Goal: Information Seeking & Learning: Learn about a topic

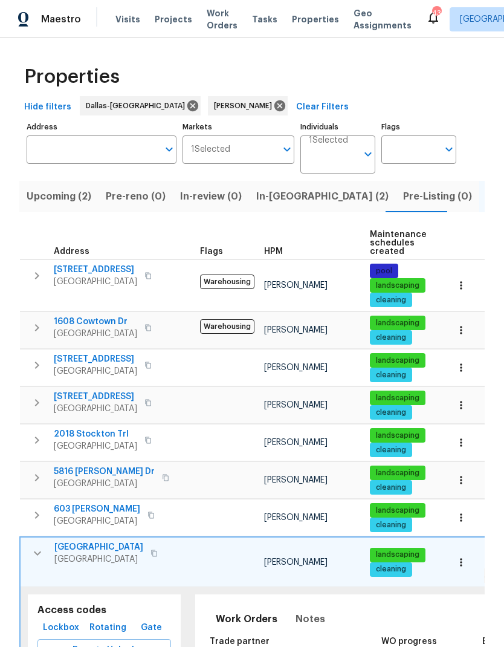
scroll to position [120, 0]
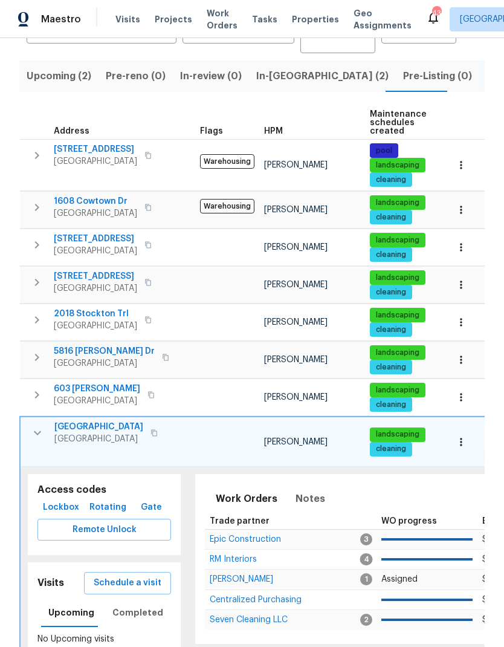
click at [68, 79] on span "Upcoming (2)" at bounding box center [59, 76] width 65 height 17
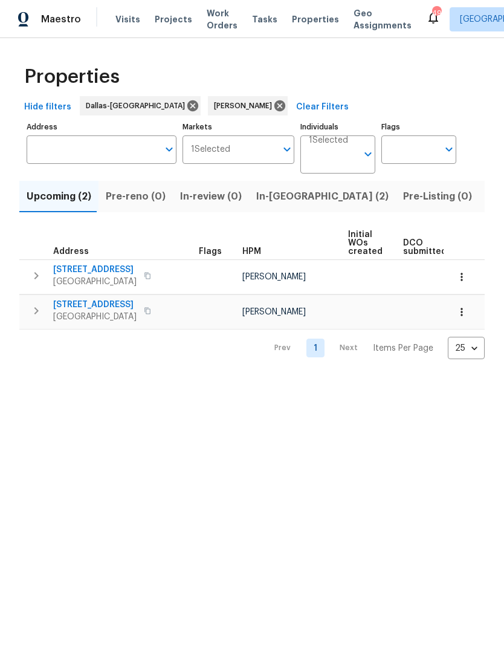
click at [151, 274] on icon "button" at bounding box center [147, 275] width 7 height 7
click at [462, 275] on icon "button" at bounding box center [462, 277] width 2 height 8
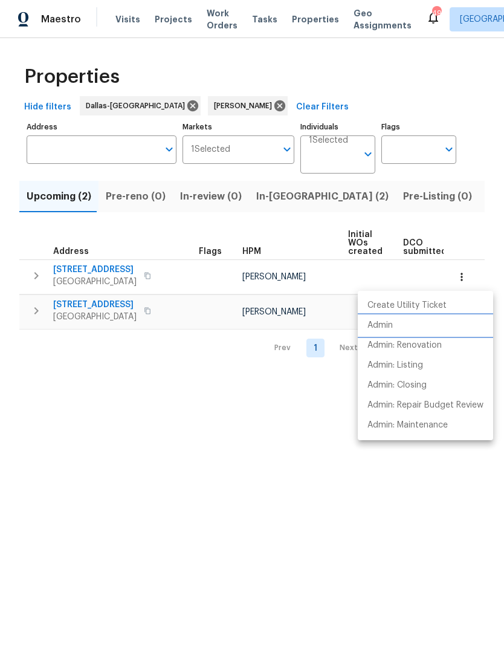
click at [394, 329] on li "Admin" at bounding box center [425, 326] width 135 height 20
click at [279, 460] on div at bounding box center [252, 323] width 504 height 647
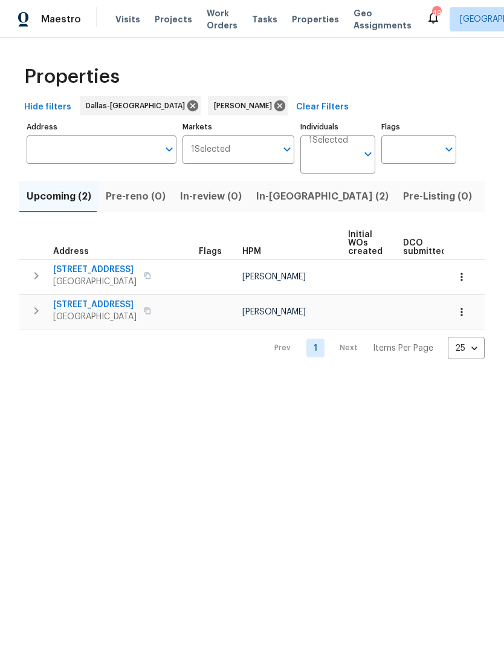
click at [487, 201] on span "Listed (12)" at bounding box center [512, 196] width 50 height 17
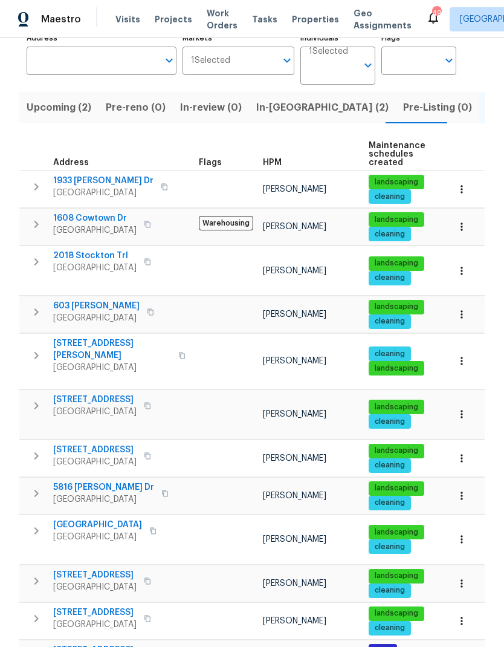
scroll to position [88, 0]
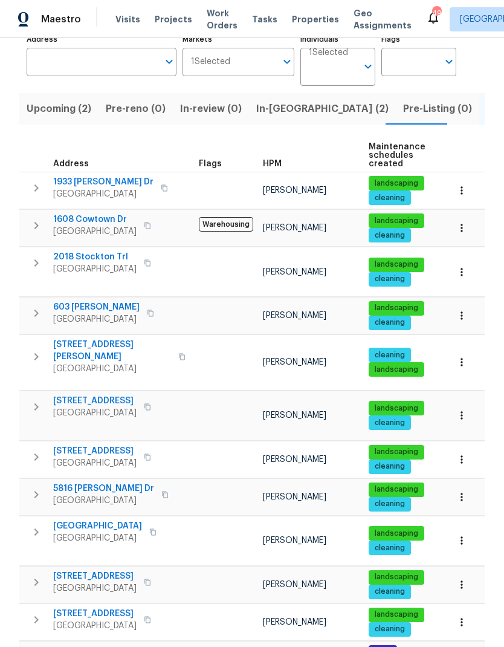
click at [98, 483] on span "5816 Yolanda Dr" at bounding box center [103, 489] width 101 height 12
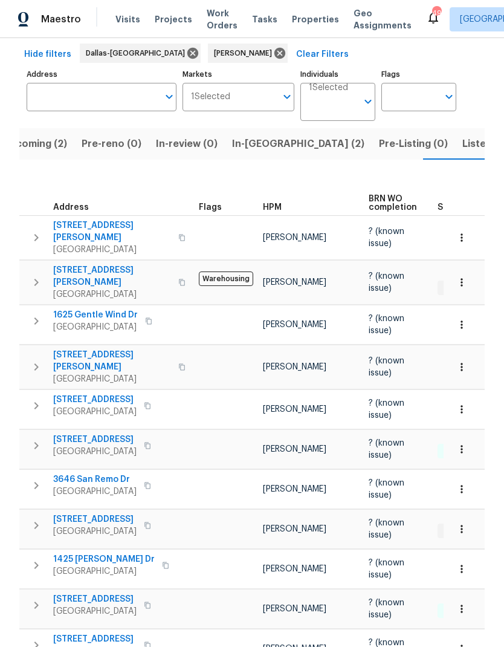
click at [463, 135] on span "Listed (12)" at bounding box center [488, 143] width 50 height 17
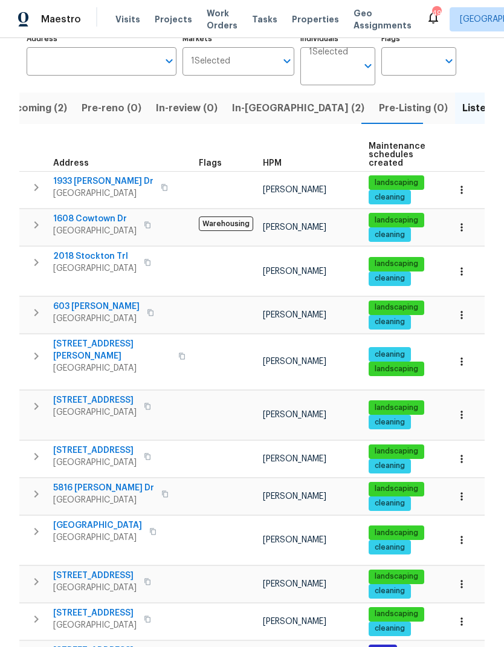
scroll to position [88, 0]
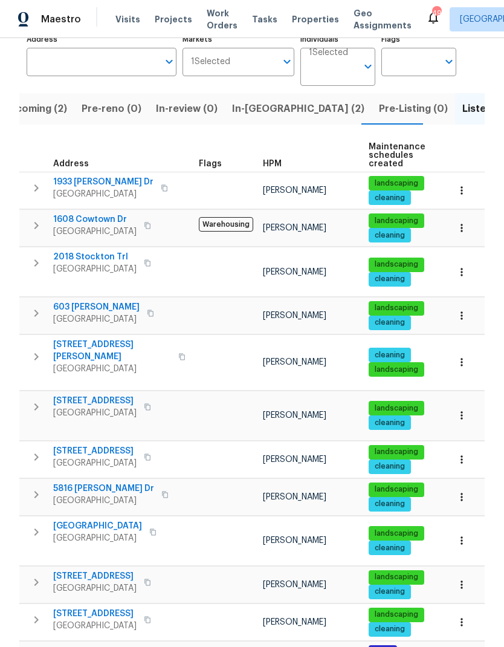
click at [86, 339] on span "917 Bower Dr" at bounding box center [112, 351] width 118 height 24
click at [109, 265] on span "Grand Prairie, TX 75052" at bounding box center [94, 269] width 83 height 12
click at [265, 105] on span "In-reno (2)" at bounding box center [298, 108] width 132 height 17
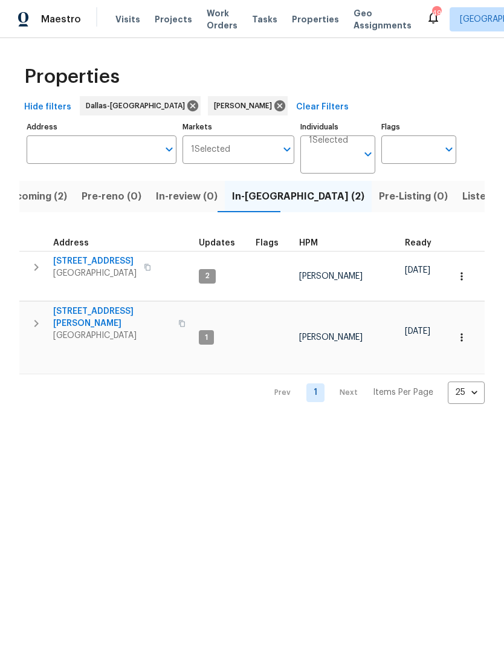
click at [94, 258] on span "3310 Bryn Mawr Dr" at bounding box center [94, 261] width 83 height 12
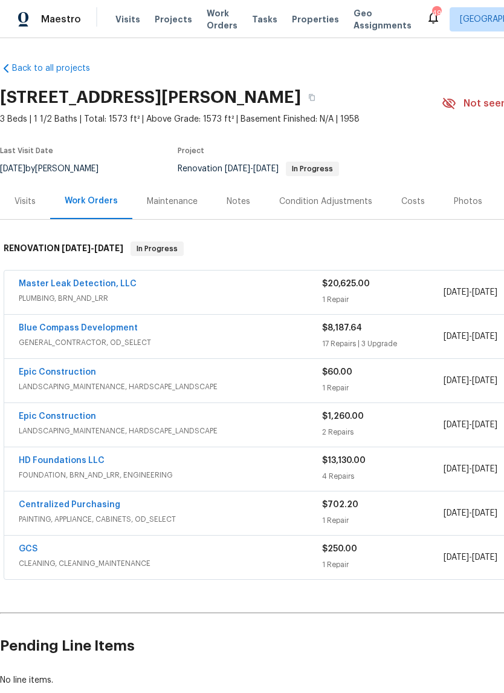
click at [406, 198] on div "Costs" at bounding box center [414, 201] width 24 height 12
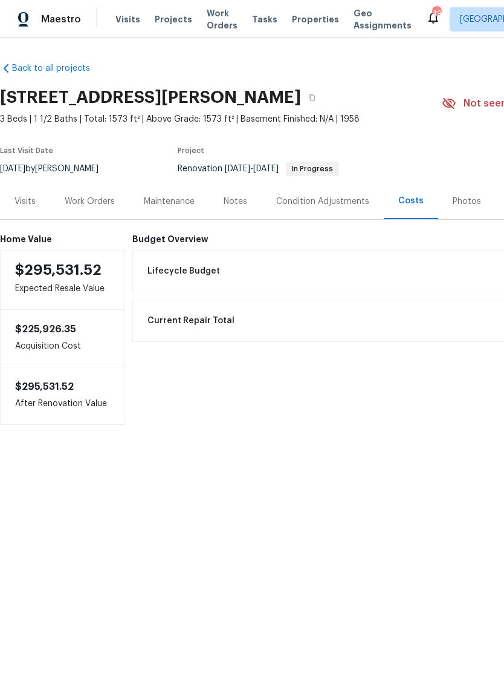
click at [33, 199] on div "Visits" at bounding box center [25, 201] width 21 height 12
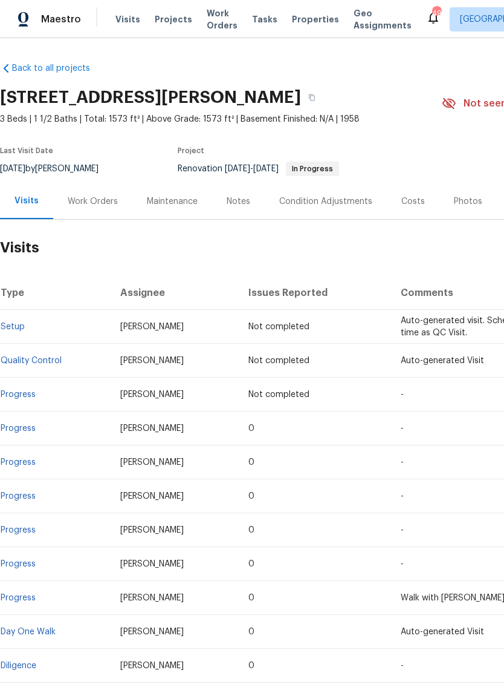
click at [85, 192] on div "Work Orders" at bounding box center [92, 201] width 79 height 36
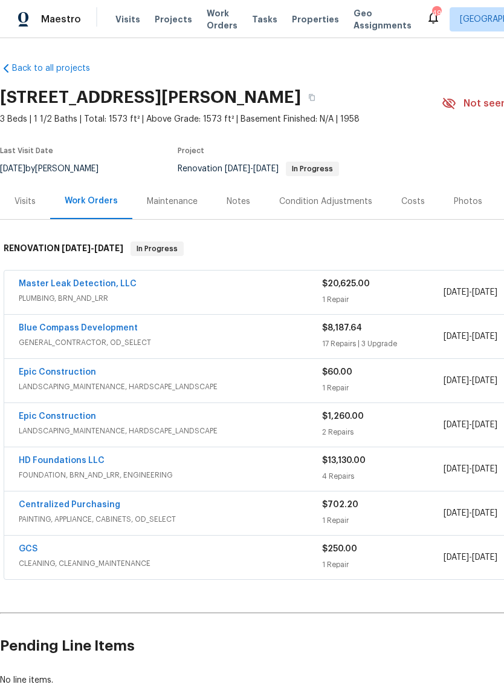
click at [36, 194] on div "Visits" at bounding box center [25, 201] width 50 height 36
